Goal: Task Accomplishment & Management: Use online tool/utility

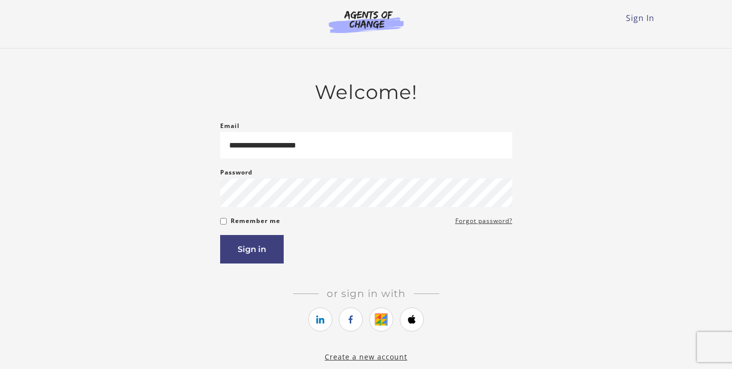
type input "**********"
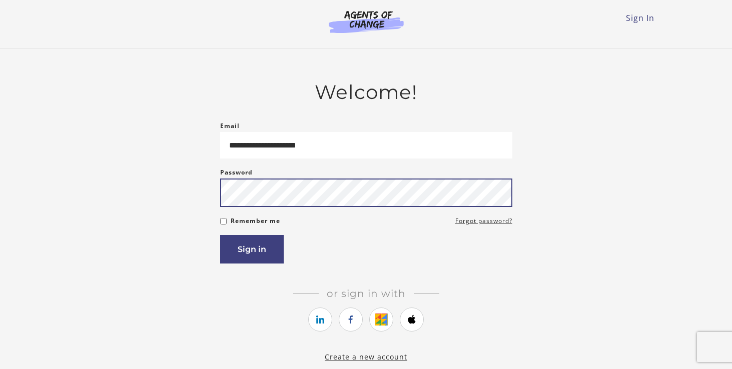
click at [220, 235] on button "Sign in" at bounding box center [252, 249] width 64 height 29
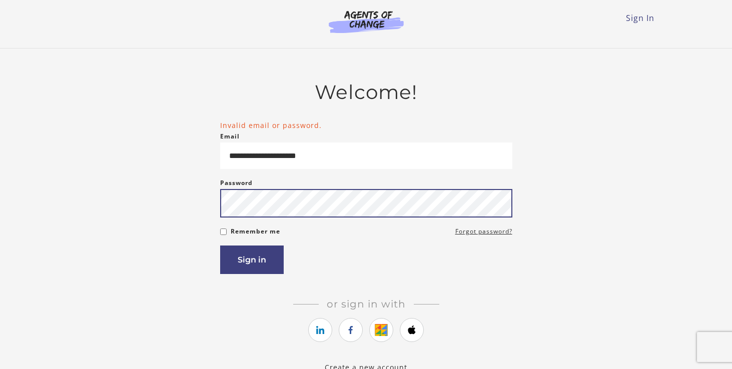
click at [220, 246] on button "Sign in" at bounding box center [252, 260] width 64 height 29
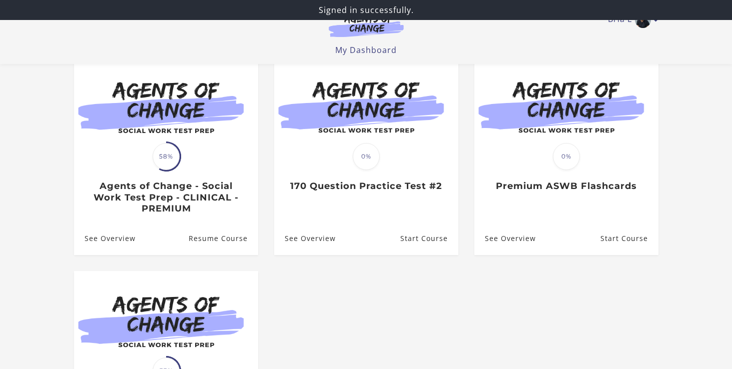
scroll to position [161, 0]
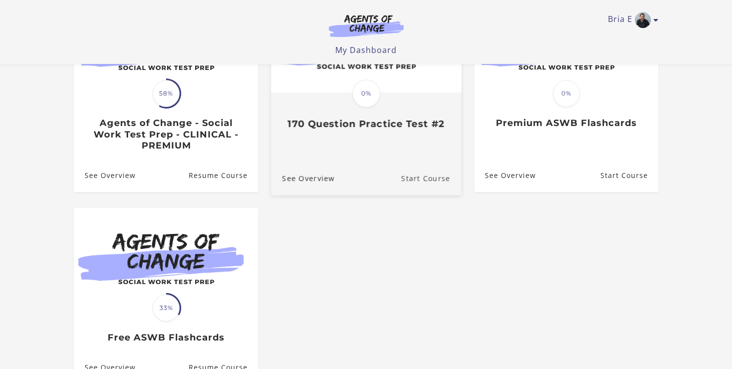
click at [425, 186] on link "Start Course" at bounding box center [431, 179] width 60 height 34
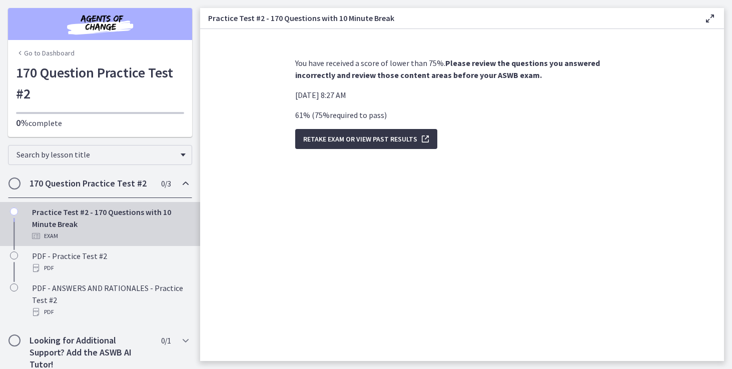
click at [412, 138] on span "Retake Exam OR View Past Results" at bounding box center [360, 139] width 114 height 12
